Goal: Task Accomplishment & Management: Manage account settings

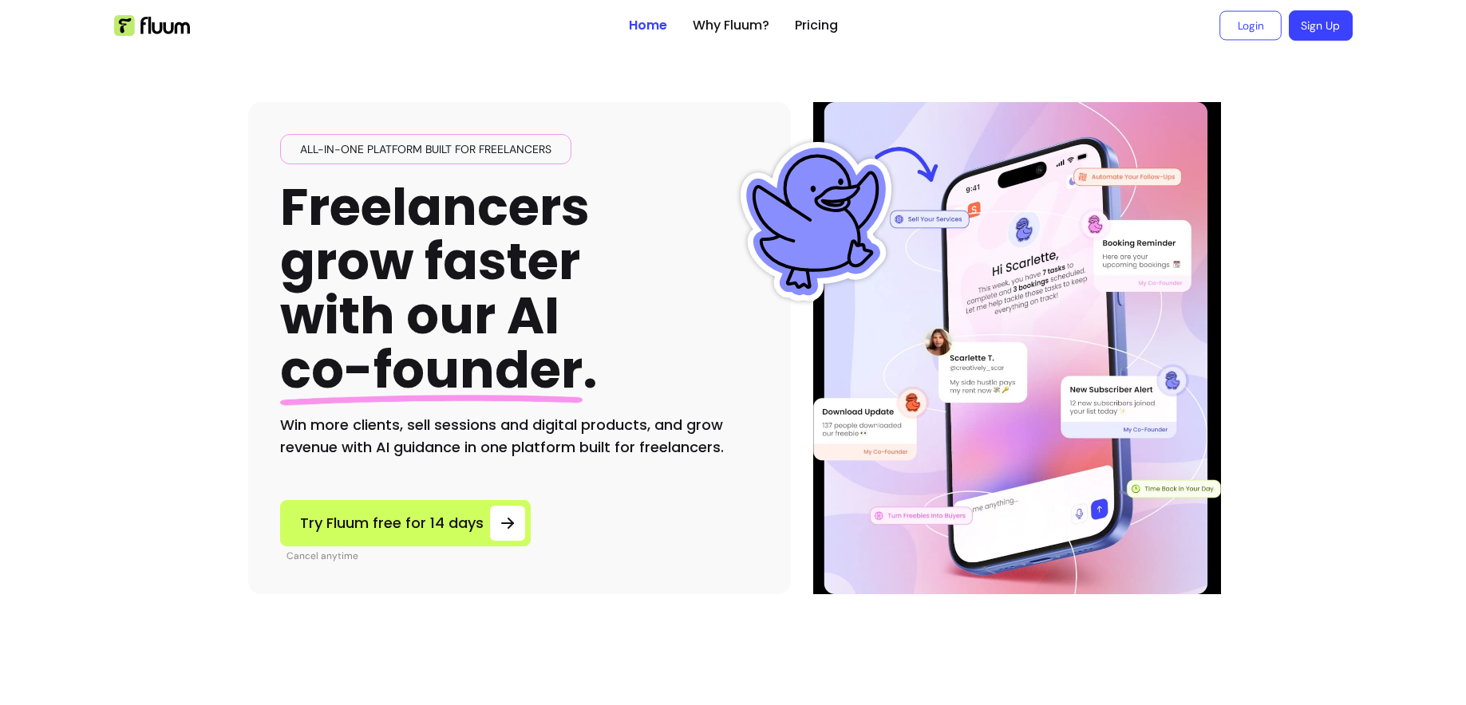
click at [1259, 26] on link "Login" at bounding box center [1250, 26] width 62 height 30
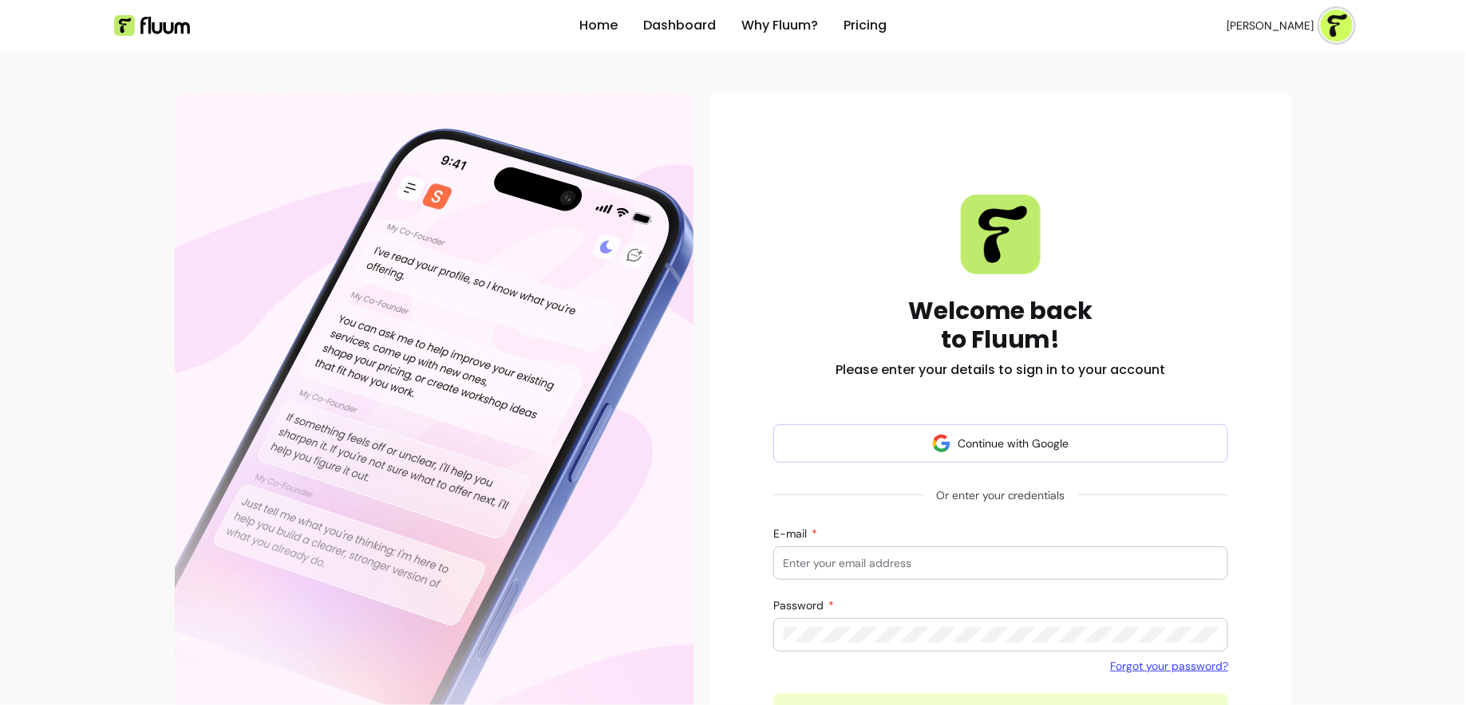
click at [1353, 462] on div "Home Dashboard Why Fluum? Pricing Scarlette G. open navigation menu Welcome bac…" at bounding box center [733, 449] width 1466 height 898
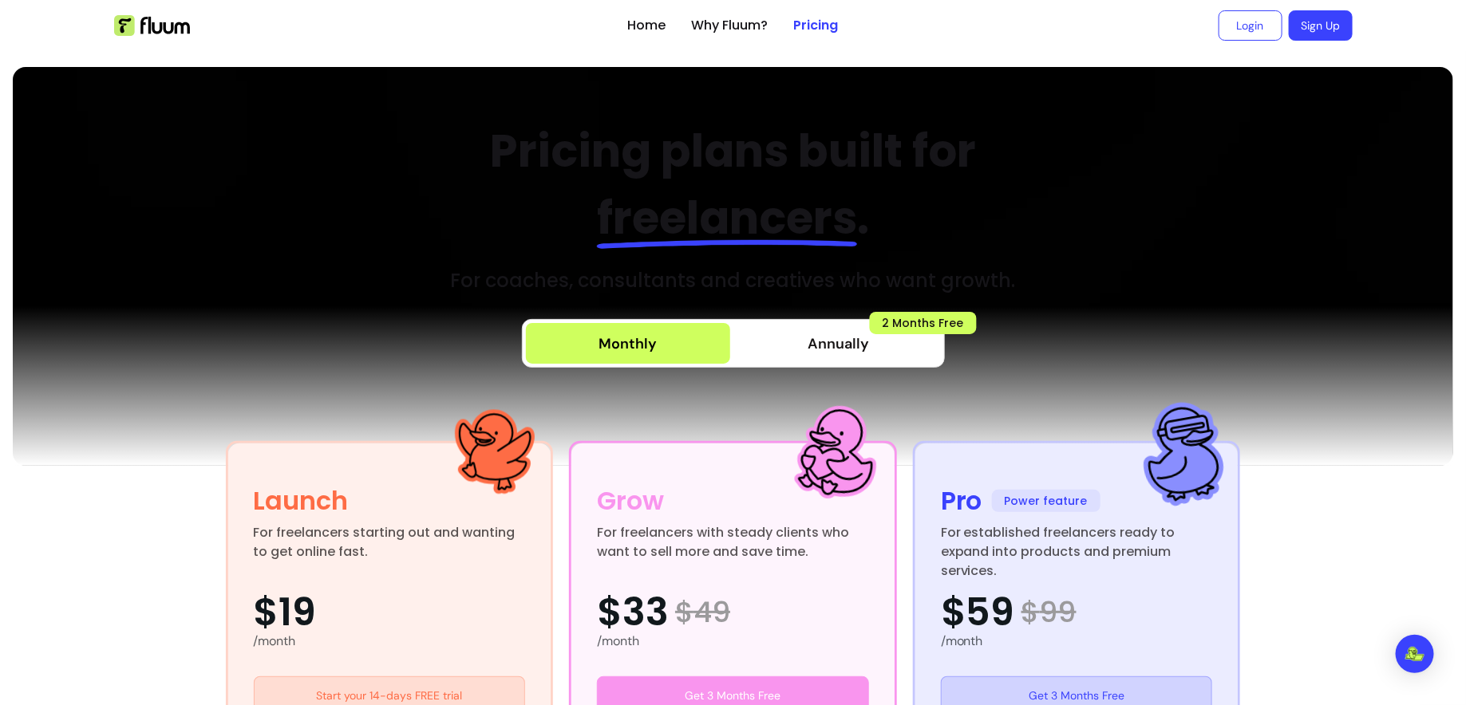
scroll to position [166, 0]
